Goal: Task Accomplishment & Management: Manage account settings

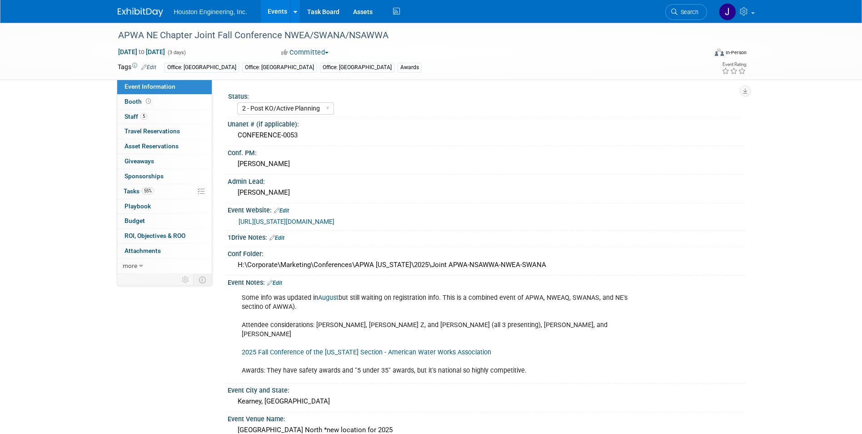
select select "2 - Post KO/Active Planning"
select select "Yes"
select select "Multi-sector/Any/All"
click at [176, 186] on link "55% Tasks 55%" at bounding box center [164, 191] width 95 height 15
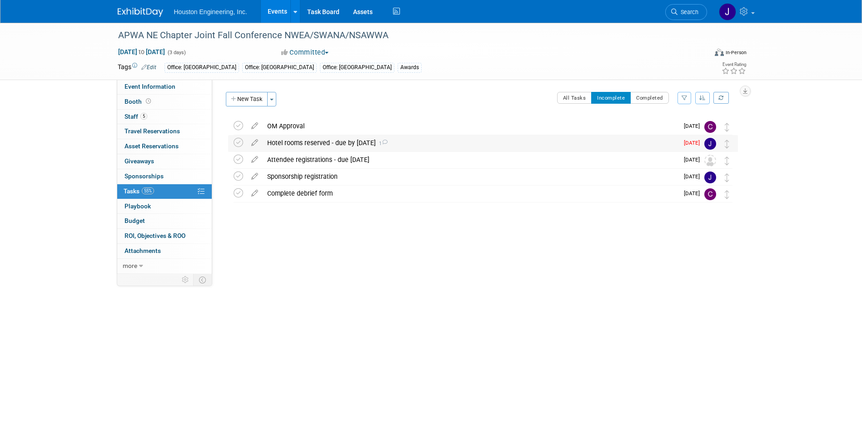
click at [357, 144] on div "Hotel rooms reserved - due by Oct 13 1" at bounding box center [471, 142] width 416 height 15
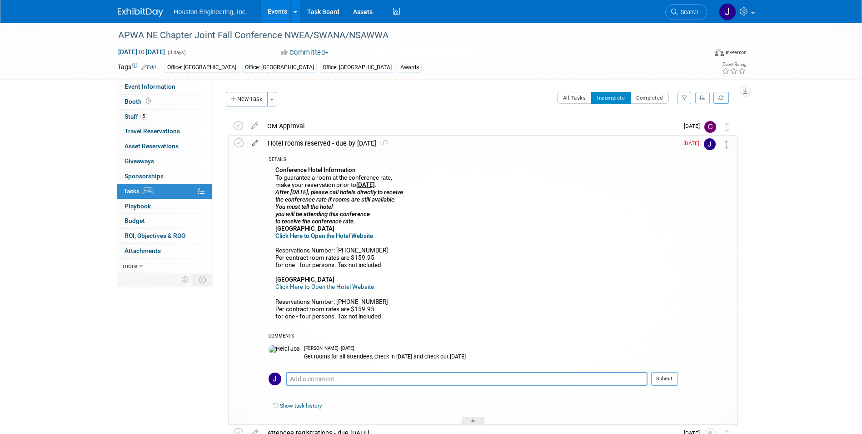
click at [254, 140] on icon at bounding box center [255, 140] width 16 height 11
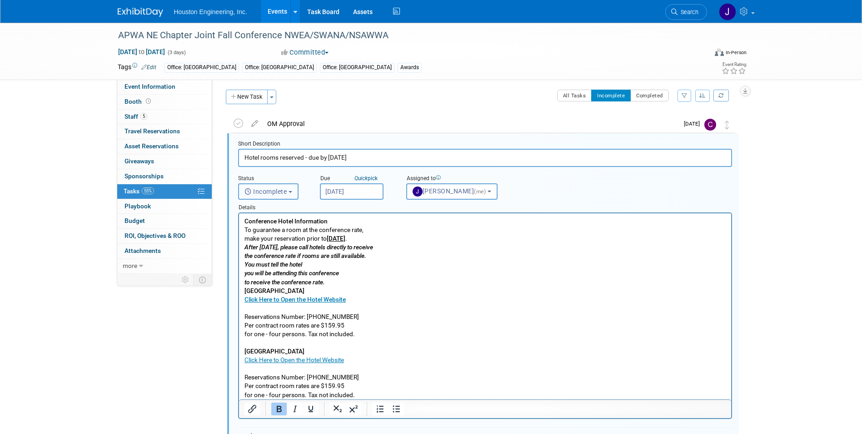
click at [291, 189] on button "Incomplete" at bounding box center [268, 191] width 60 height 16
click at [279, 230] on label "Completed" at bounding box center [267, 230] width 49 height 15
click at [240, 230] on input "Completed" at bounding box center [237, 229] width 6 height 6
select select "3"
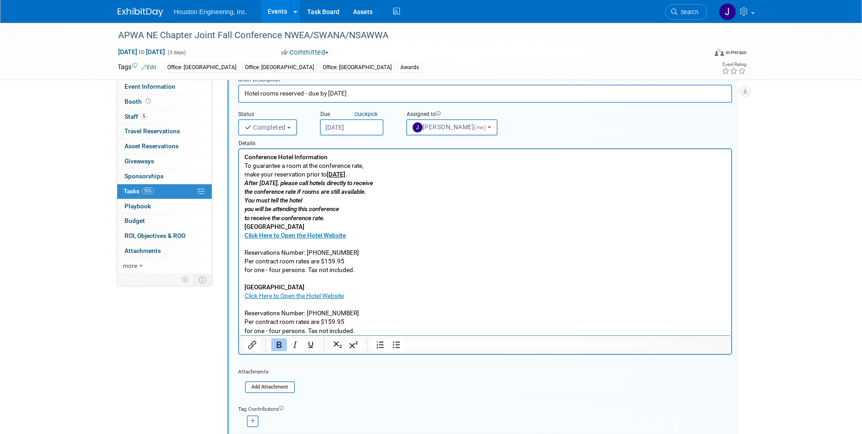
scroll to position [184, 0]
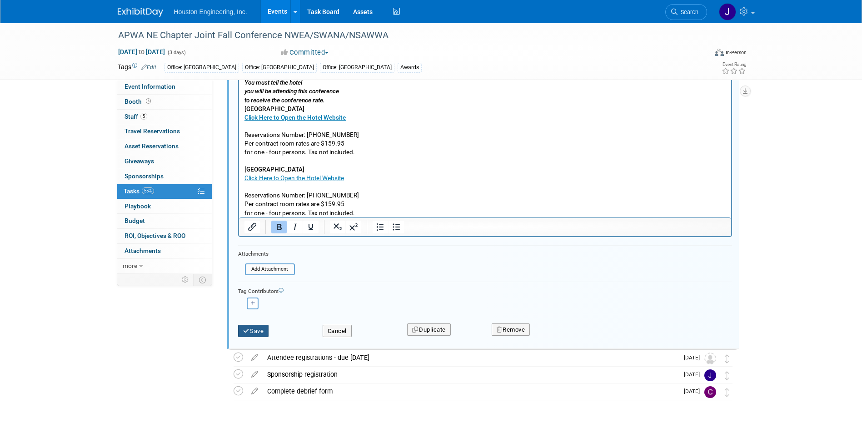
click at [259, 330] on button "Save" at bounding box center [253, 331] width 31 height 13
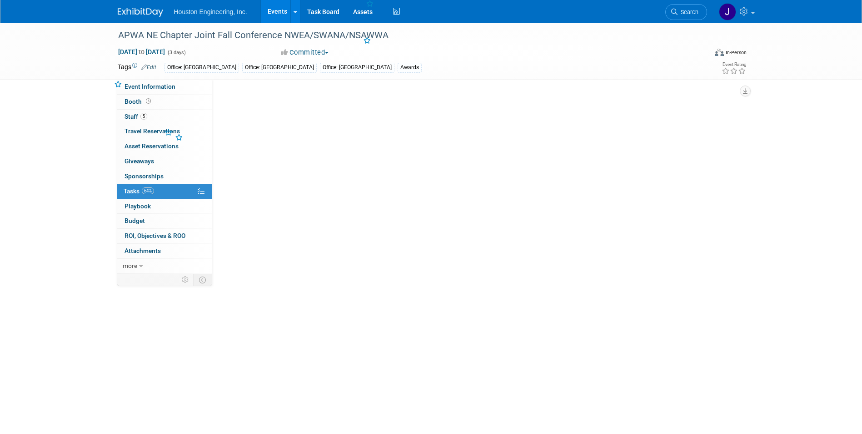
scroll to position [0, 0]
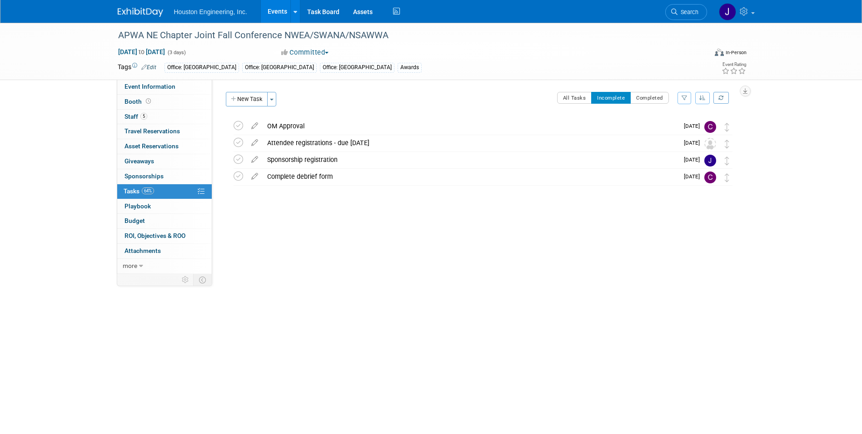
click at [253, 143] on icon at bounding box center [255, 140] width 16 height 11
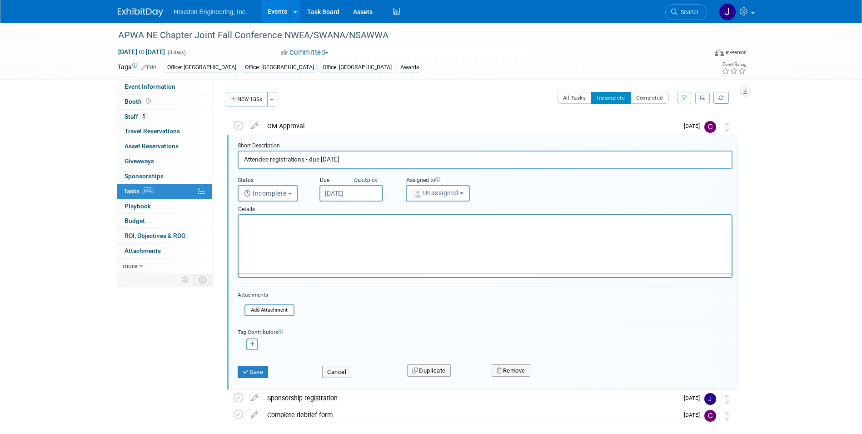
scroll to position [2, 0]
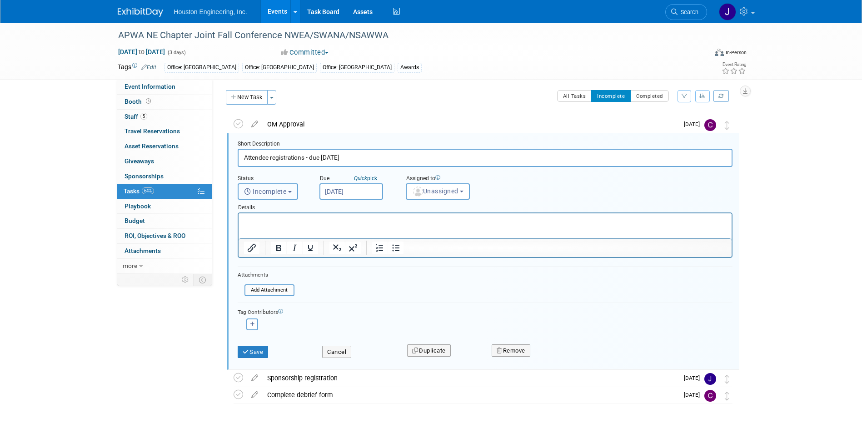
click at [287, 189] on span "Incomplete" at bounding box center [265, 191] width 43 height 7
click at [268, 231] on label "Completed" at bounding box center [267, 230] width 49 height 15
click at [240, 231] on input "Completed" at bounding box center [237, 229] width 6 height 6
select select "3"
click at [260, 352] on button "Save" at bounding box center [253, 351] width 31 height 13
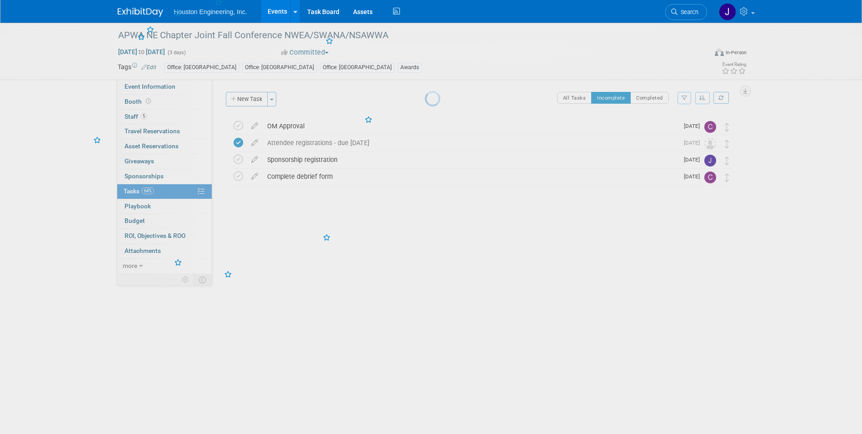
scroll to position [0, 0]
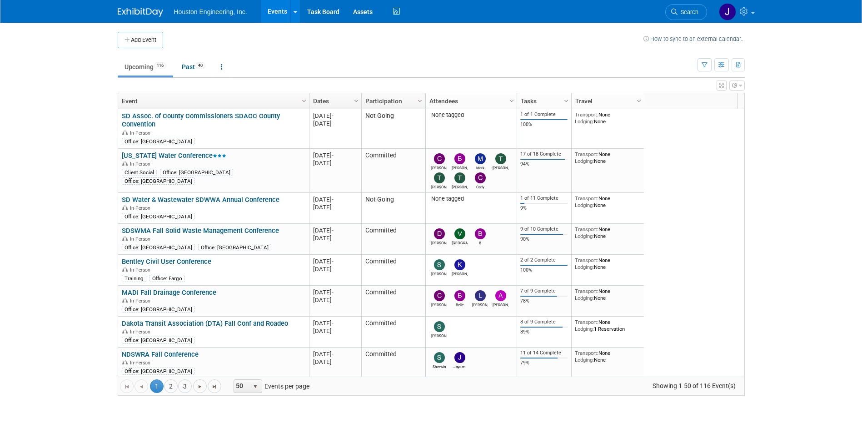
click at [28, 202] on body "Houston Engineering, Inc. Events Add Event Bulk Upload Events Shareable Event B…" at bounding box center [431, 217] width 862 height 434
